Goal: Task Accomplishment & Management: Manage account settings

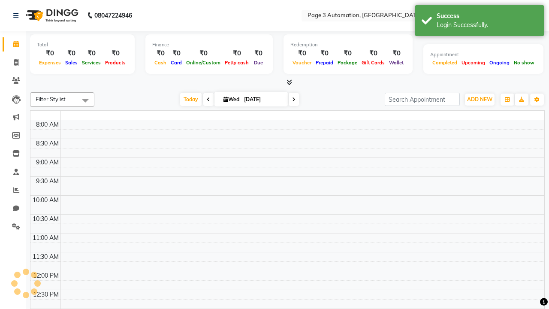
select select "en"
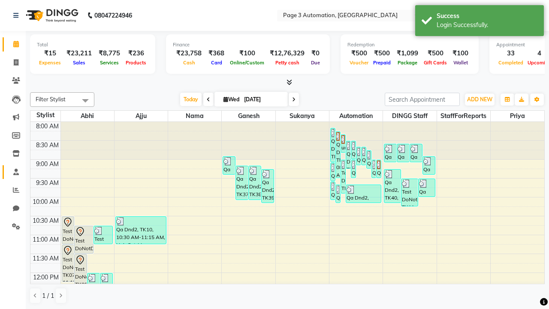
click at [13, 172] on span at bounding box center [16, 172] width 15 height 10
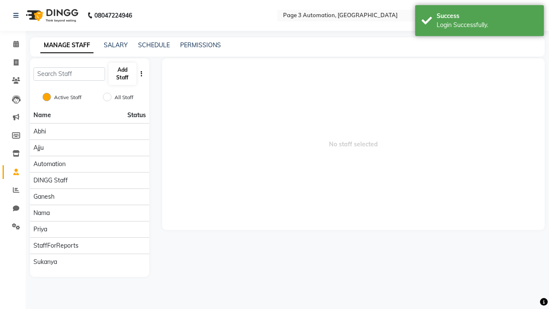
click at [122, 74] on button "Add Staff" at bounding box center [123, 74] width 28 height 22
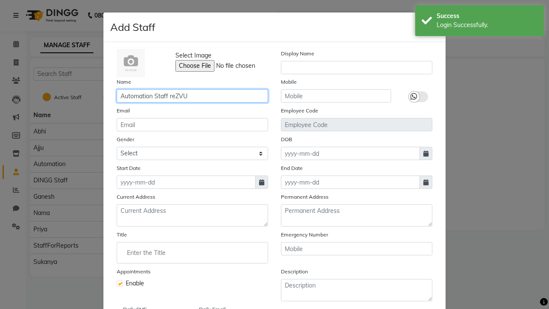
type input "Automation Staff reZVU"
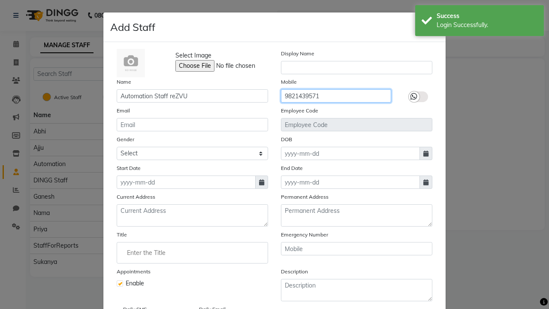
type input "9821439571"
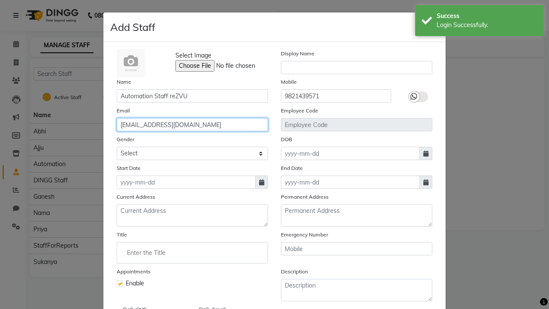
type input "sheila_bergstrom88@gmail.com"
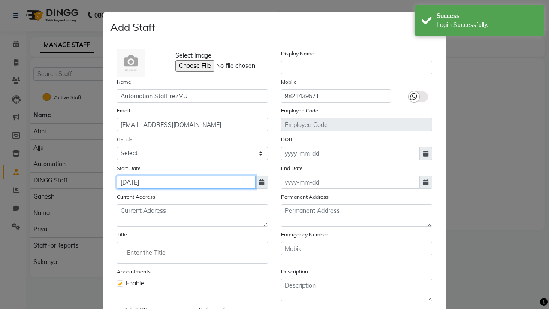
type input "Sep 03, 2025"
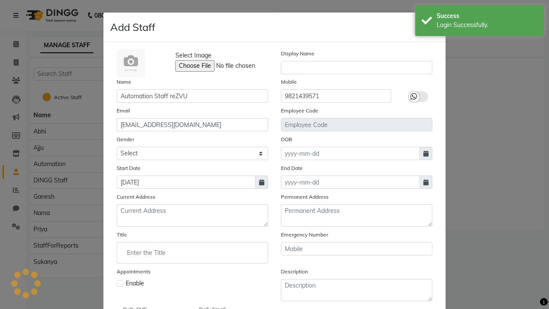
checkbox input "false"
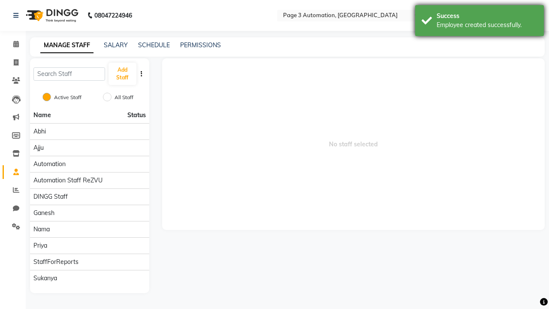
click at [479, 22] on div "Employee created successfully." at bounding box center [487, 25] width 101 height 9
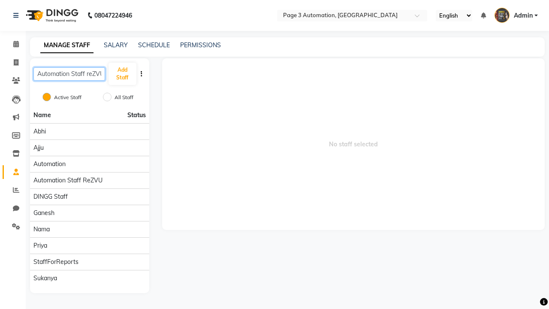
scroll to position [0, 3]
type input "Automation Staff reZVU"
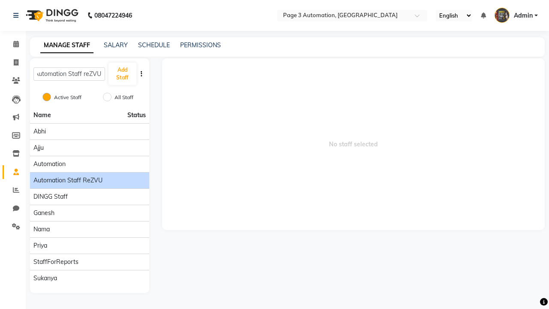
click at [89, 176] on span "Automation Staff reZVU" at bounding box center [67, 180] width 69 height 9
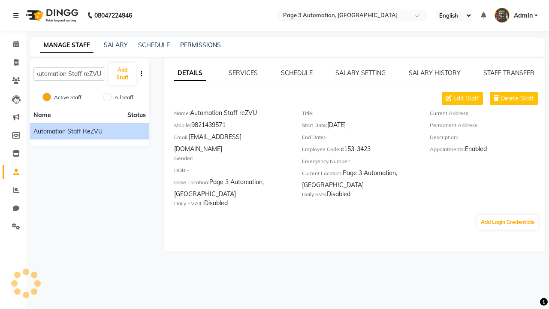
scroll to position [0, 0]
click at [507, 215] on button "Add Login Credentials" at bounding box center [507, 222] width 60 height 15
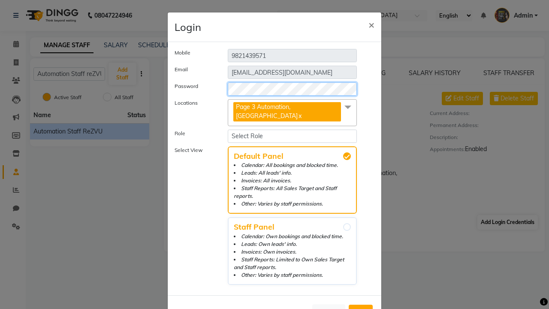
select select "4595"
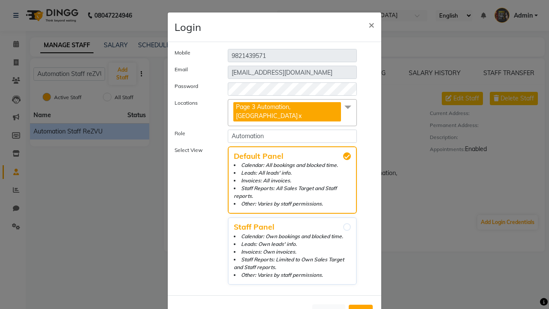
click at [361, 308] on span "Add" at bounding box center [361, 312] width 14 height 9
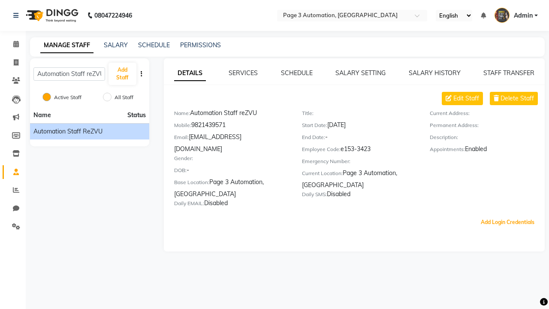
scroll to position [24, 0]
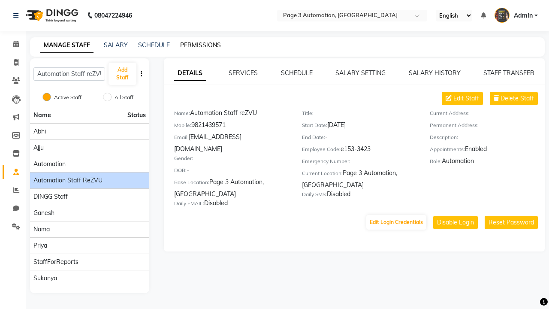
click at [200, 45] on link "PERMISSIONS" at bounding box center [200, 45] width 41 height 8
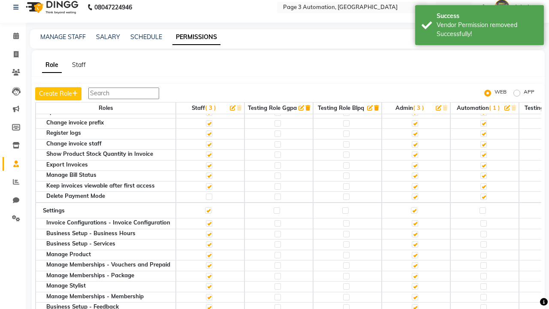
scroll to position [0, 0]
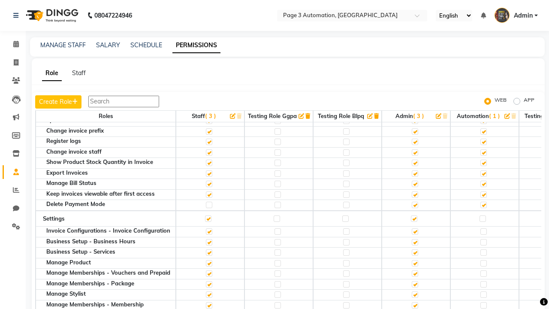
click at [516, 15] on span "Admin" at bounding box center [523, 15] width 19 height 9
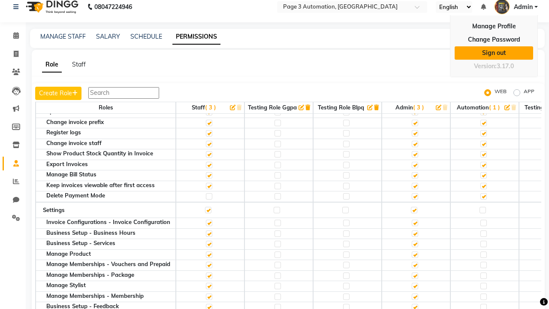
click at [494, 53] on link "Sign out" at bounding box center [494, 52] width 78 height 13
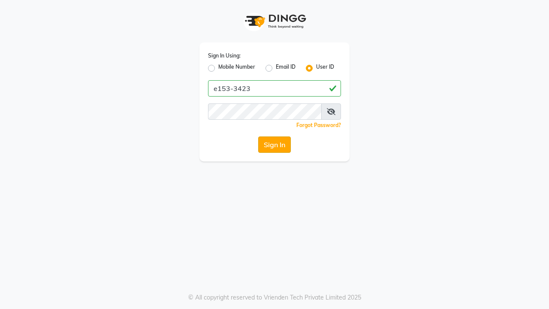
click at [274, 145] on button "Sign In" at bounding box center [274, 144] width 33 height 16
